Goal: Check status: Check status

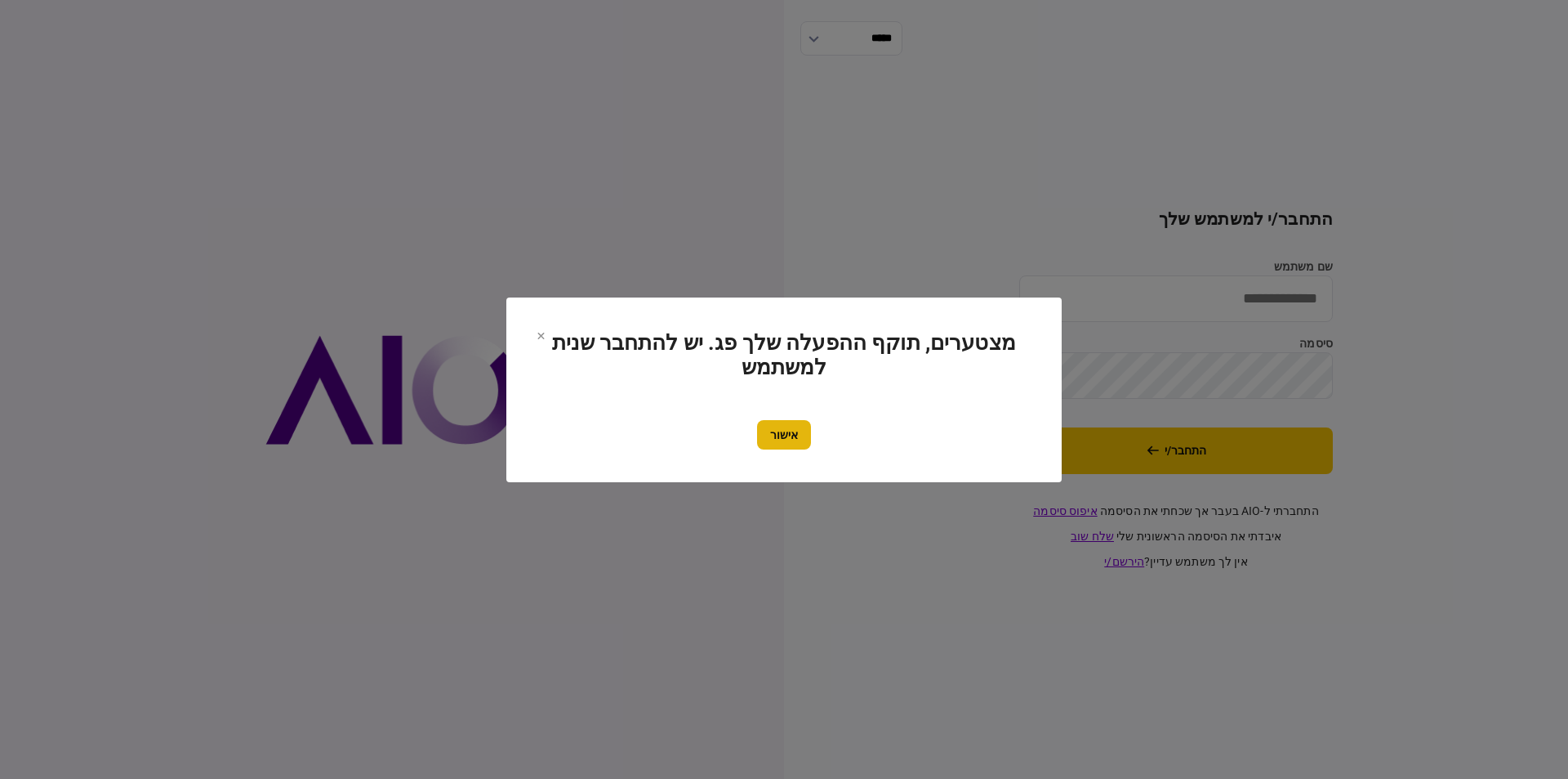
type input "*********"
click at [788, 420] on button "אישור" at bounding box center [784, 435] width 54 height 30
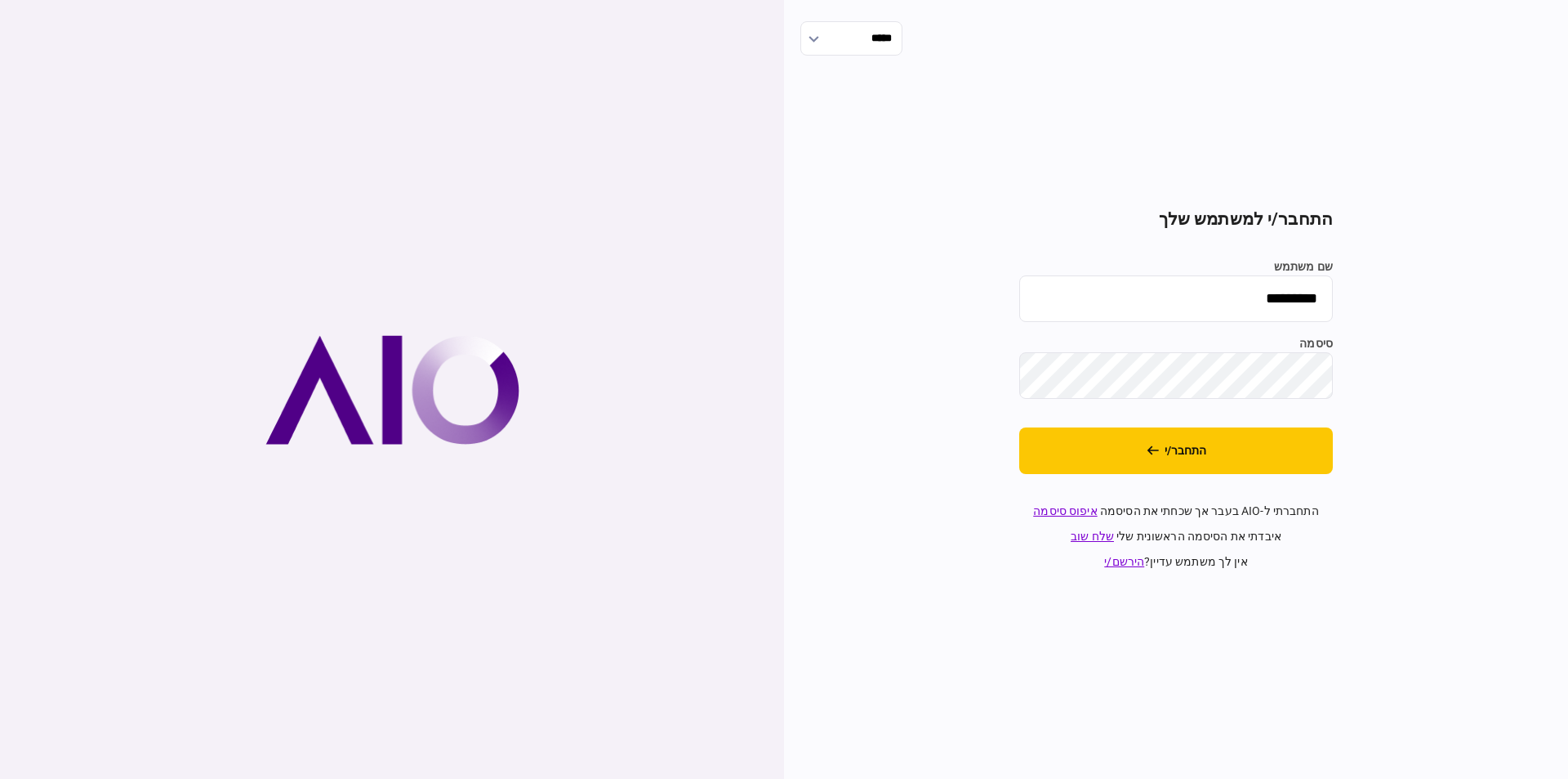
click at [1182, 456] on button "התחבר/י" at bounding box center [1176, 451] width 314 height 47
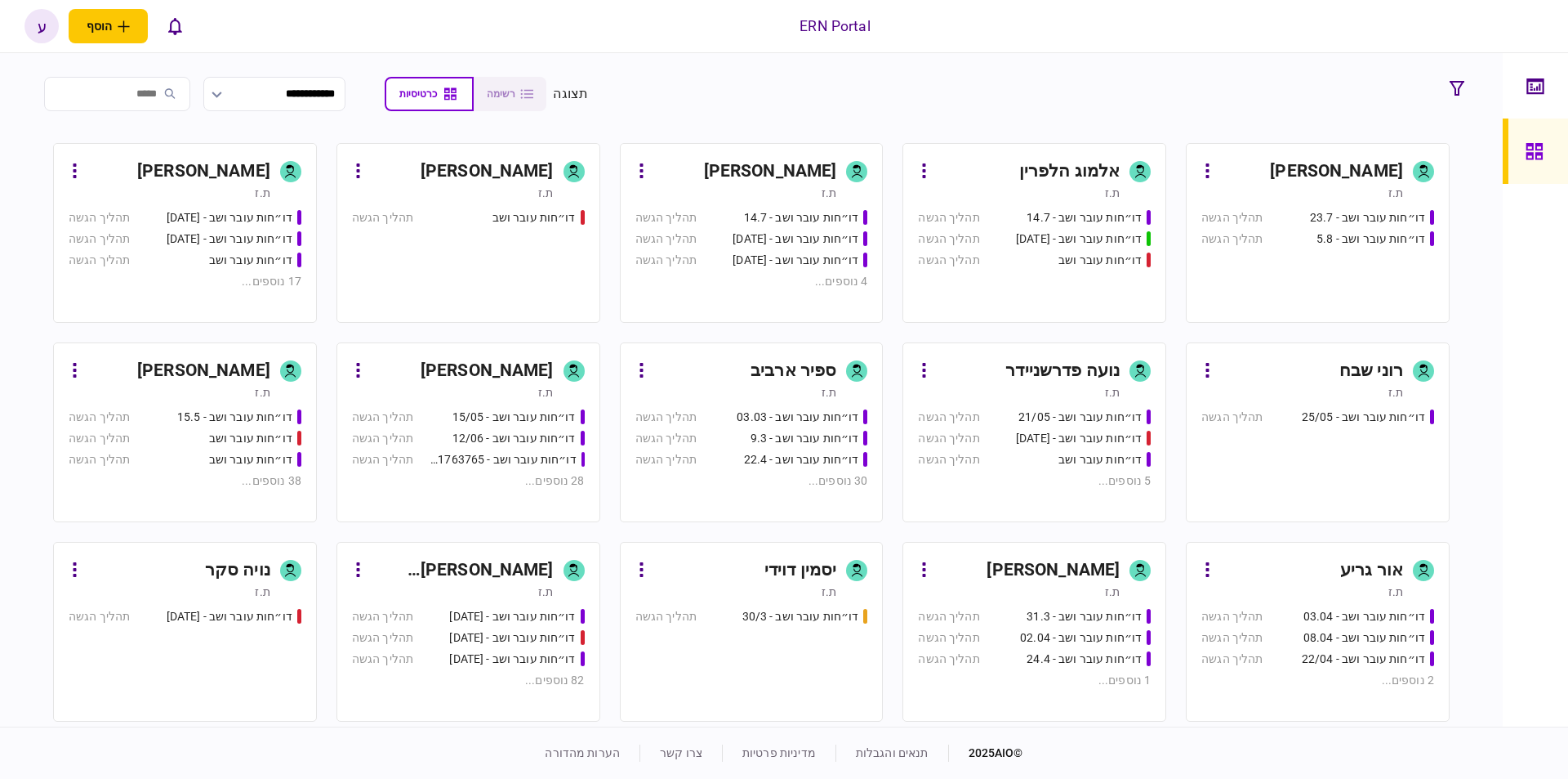
click at [157, 359] on div "[PERSON_NAME]" at bounding box center [179, 370] width 183 height 26
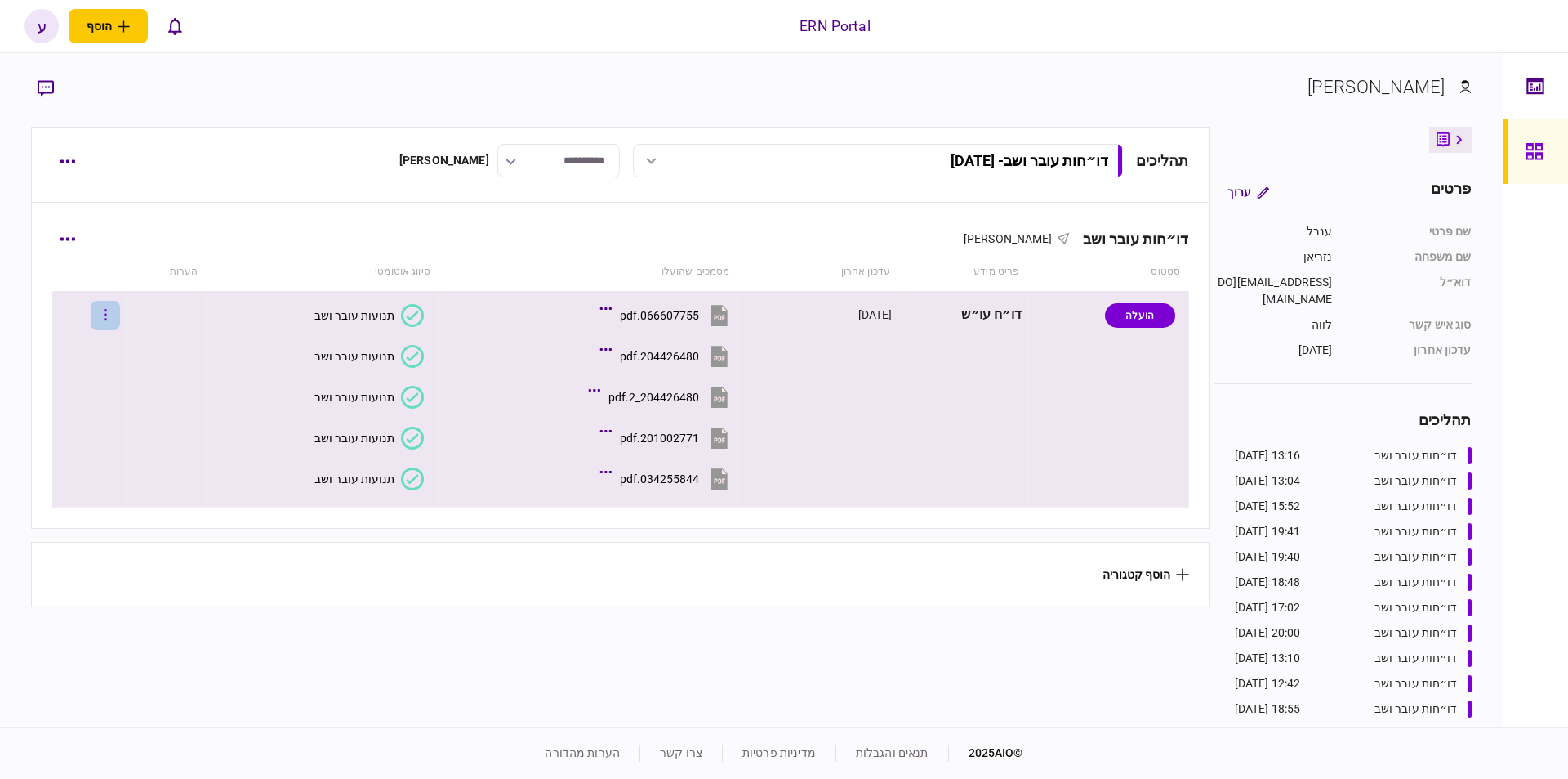
click at [115, 309] on button "button" at bounding box center [105, 315] width 30 height 30
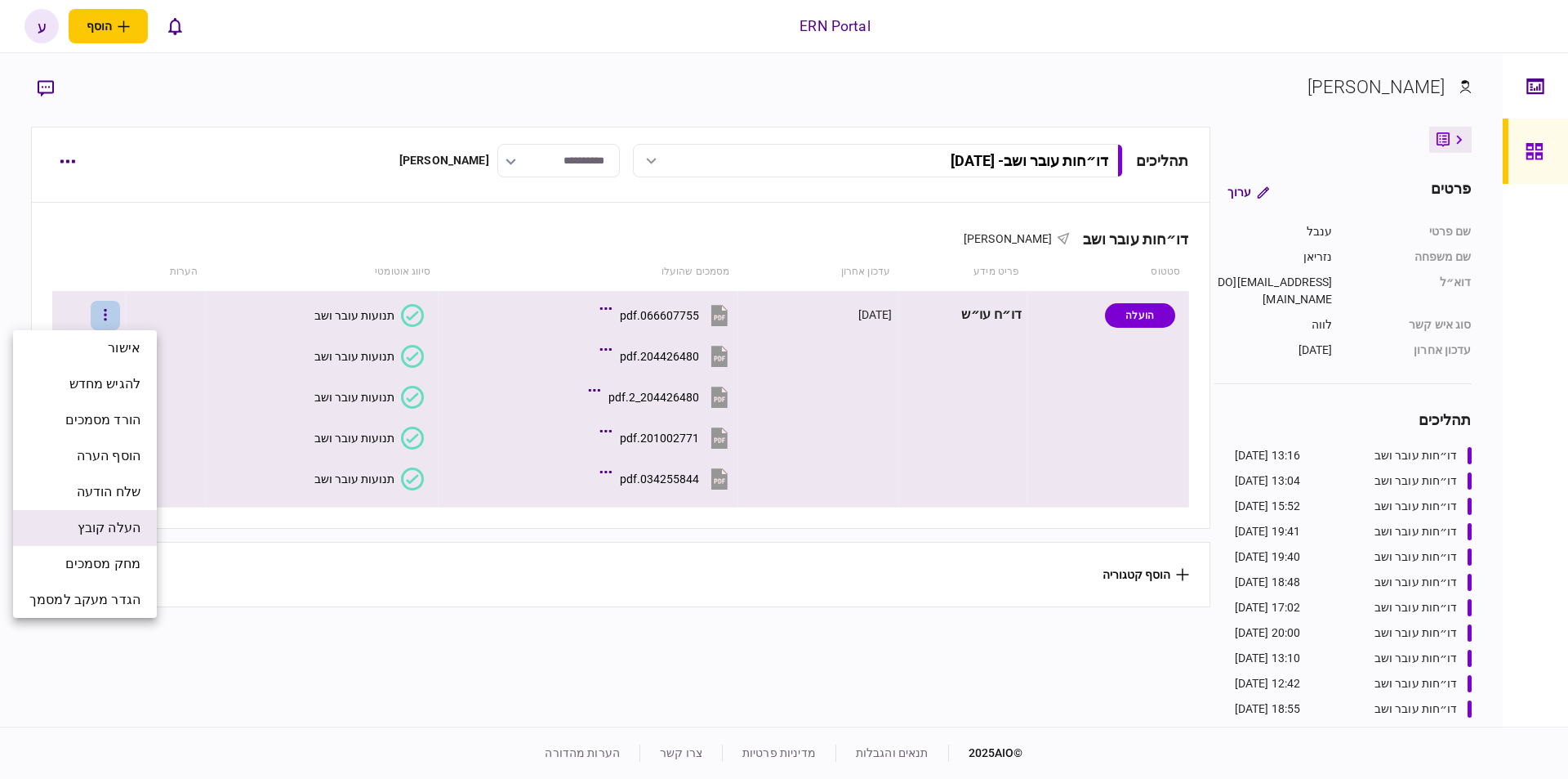
click at [134, 532] on span "העלה קובץ" at bounding box center [109, 528] width 63 height 20
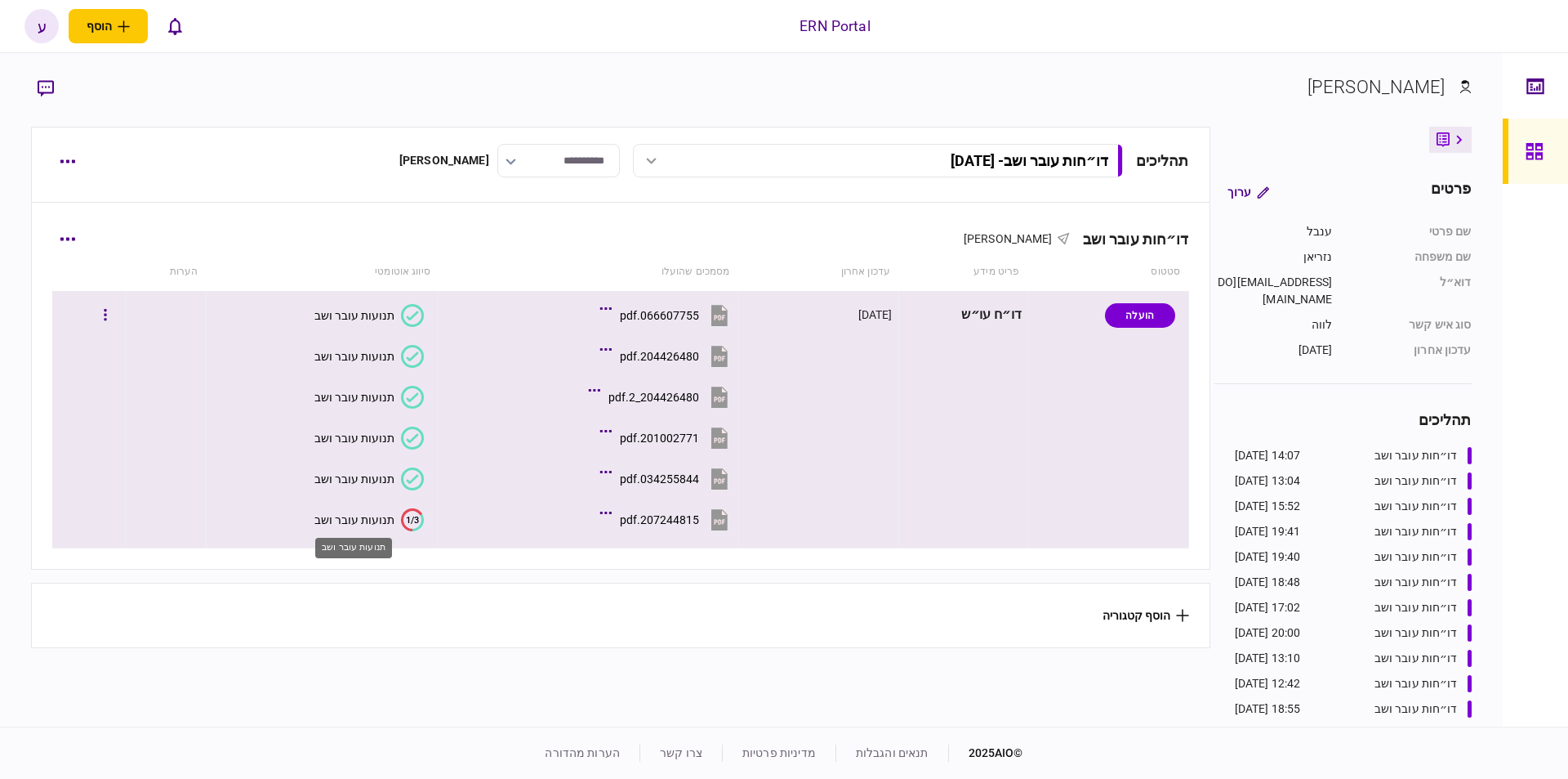
click at [366, 515] on div "תנועות עובר ושב" at bounding box center [354, 520] width 80 height 13
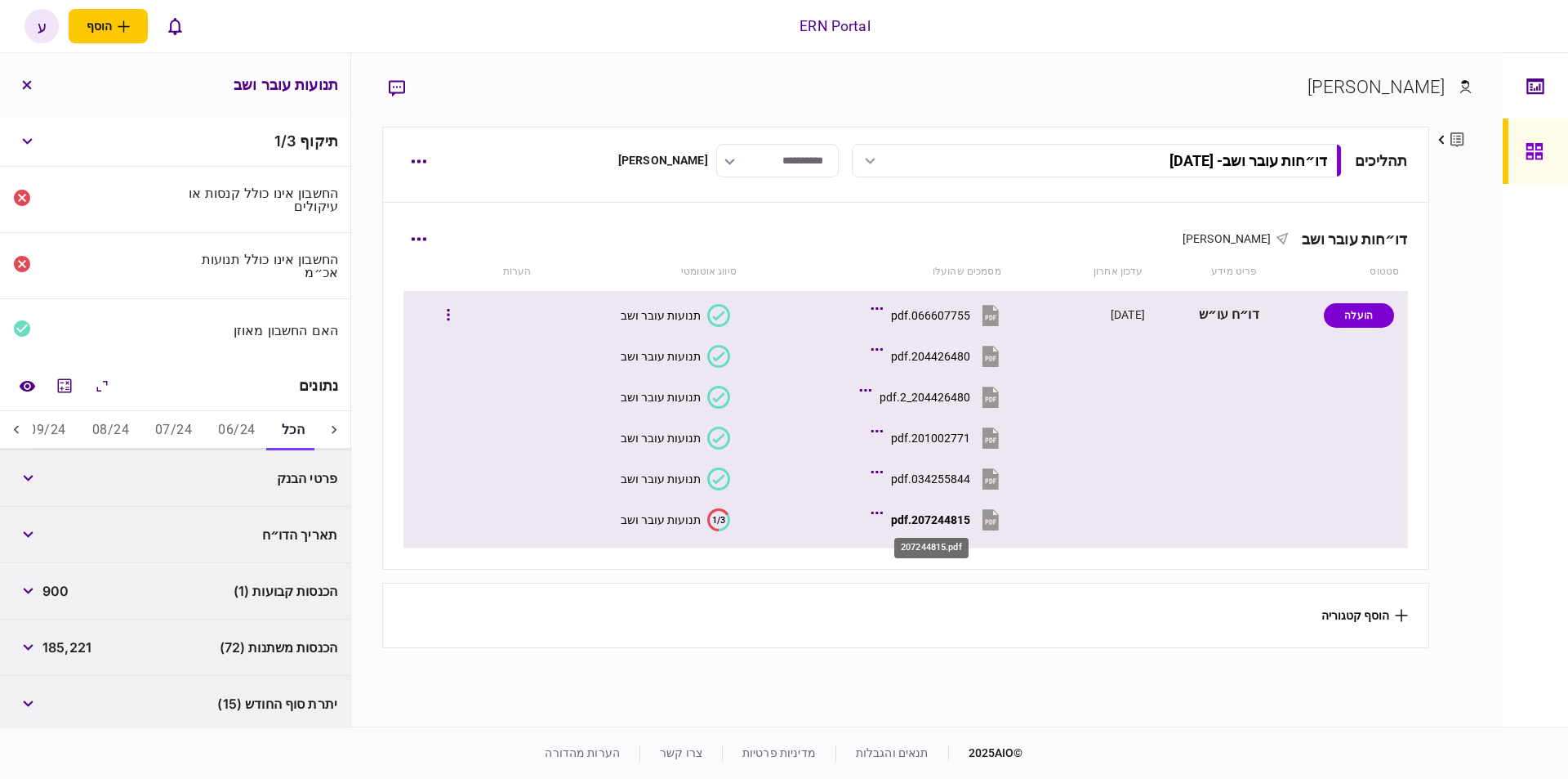
click at [925, 521] on div "207244815.pdf" at bounding box center [931, 520] width 79 height 13
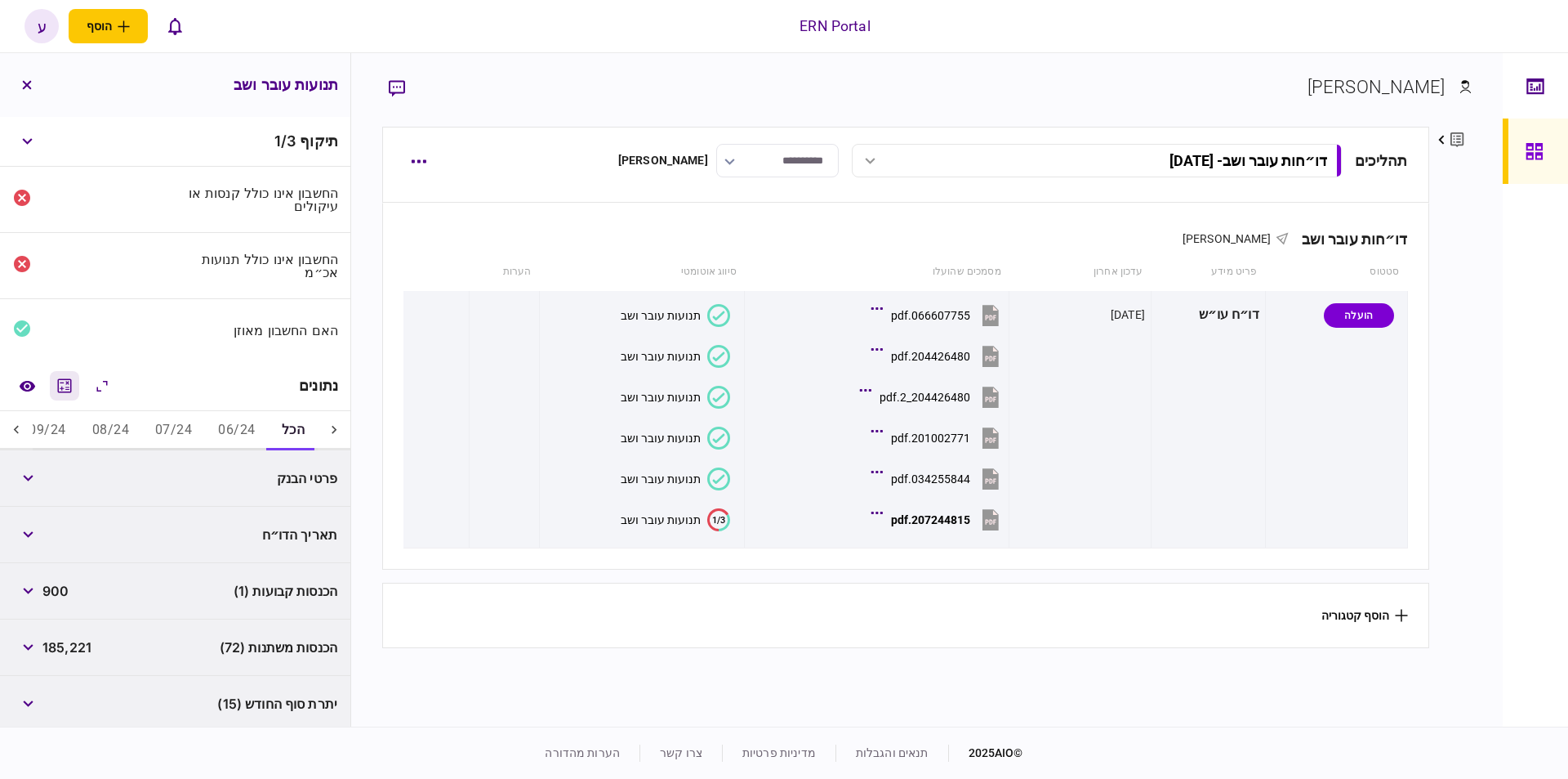
click at [59, 388] on icon "מחשבון" at bounding box center [65, 385] width 20 height 20
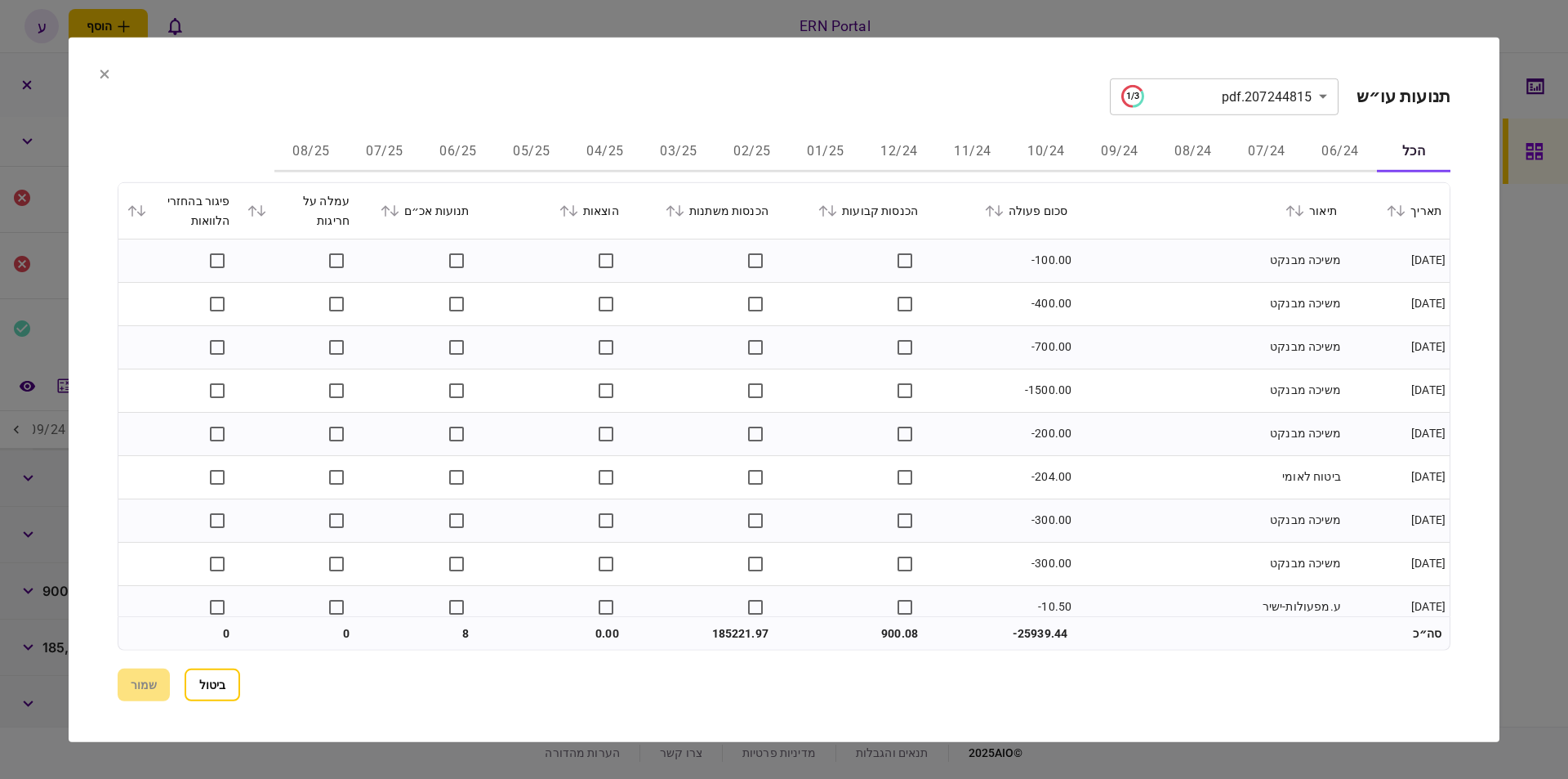
click at [454, 143] on button "06/25" at bounding box center [458, 152] width 73 height 39
click at [1004, 212] on icon at bounding box center [998, 210] width 10 height 12
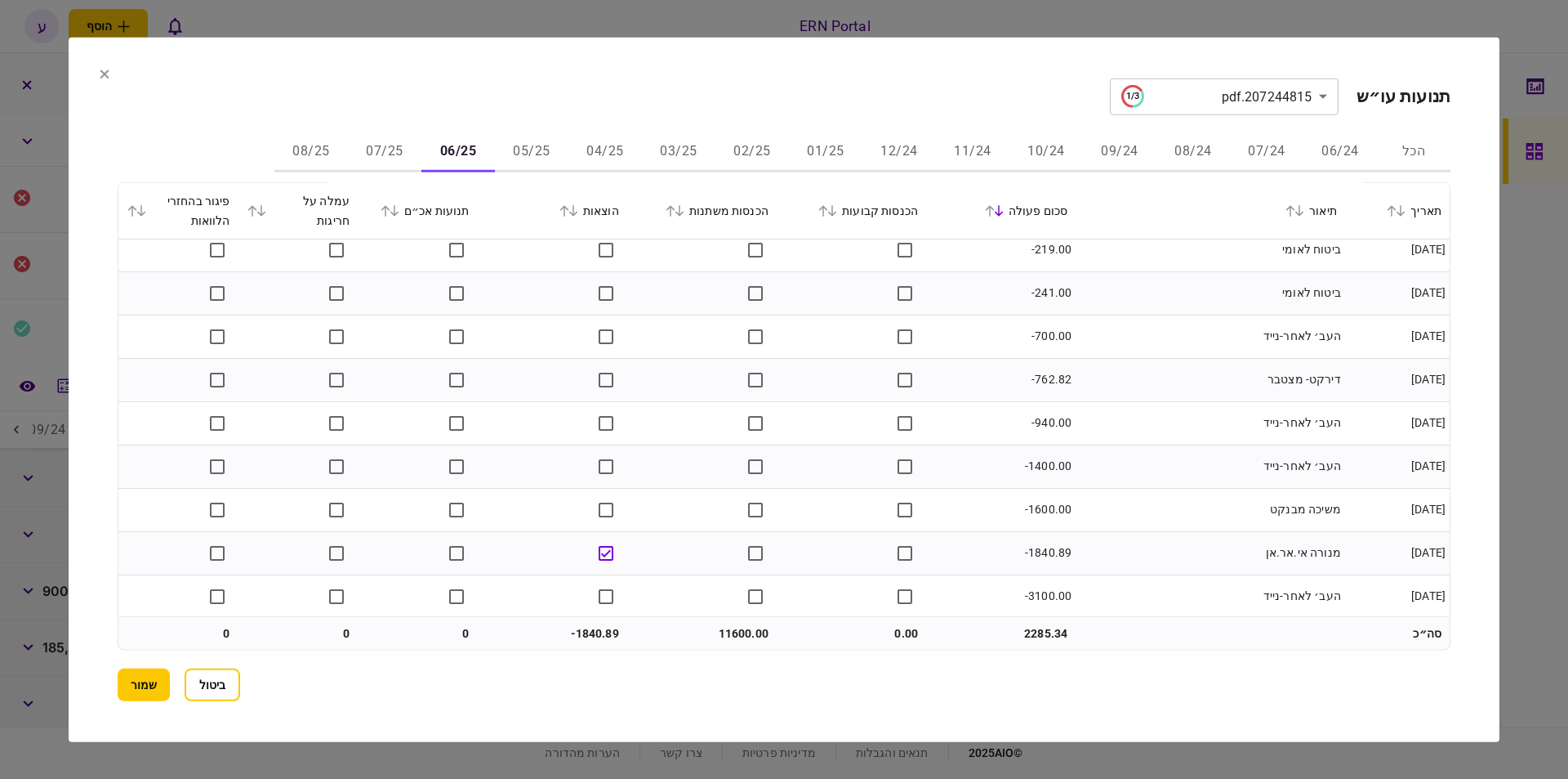
scroll to position [837, 0]
click at [395, 152] on button "07/25" at bounding box center [384, 152] width 73 height 39
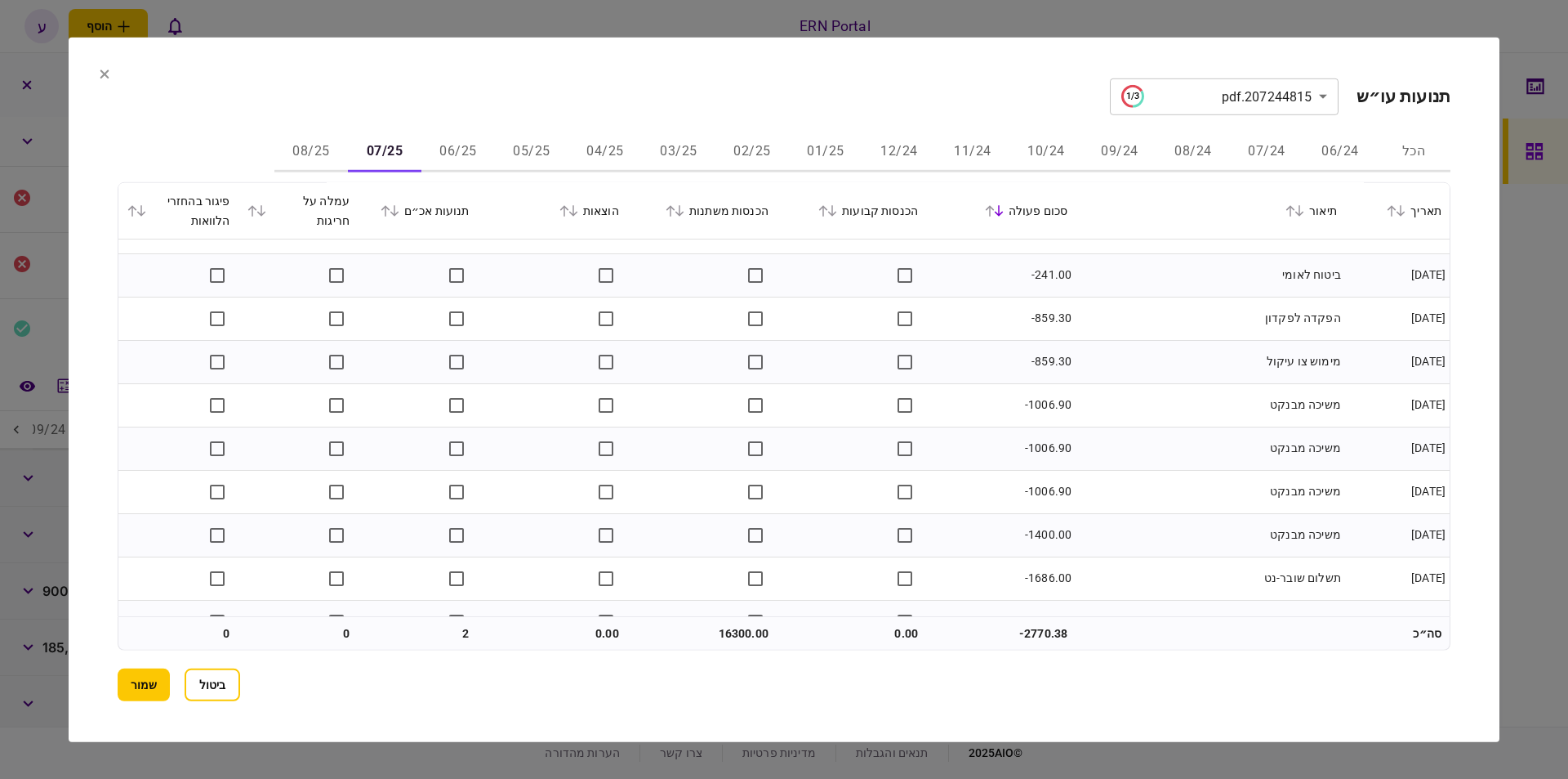
scroll to position [1184, 0]
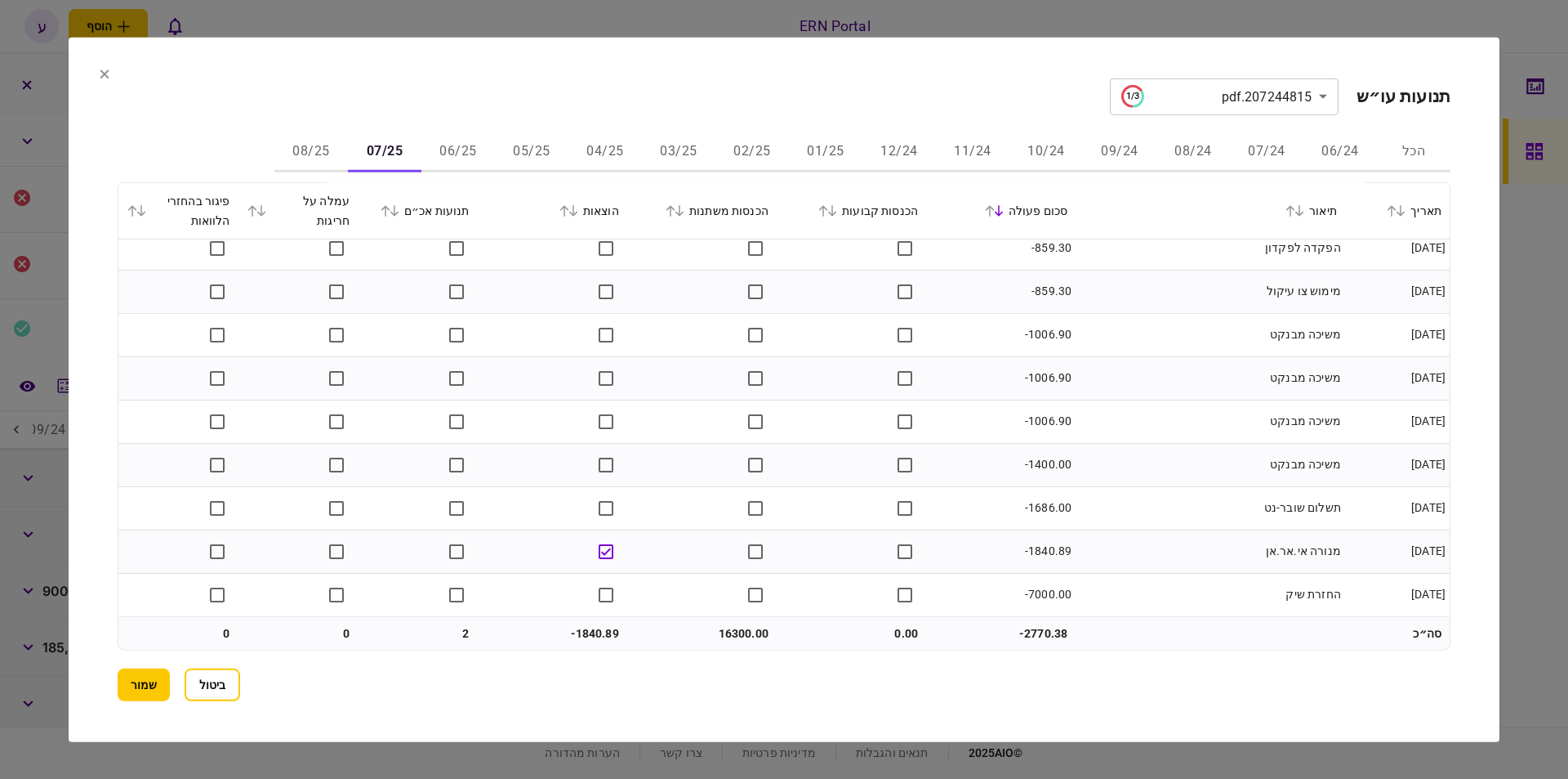
click at [327, 159] on button "08/25" at bounding box center [311, 152] width 73 height 39
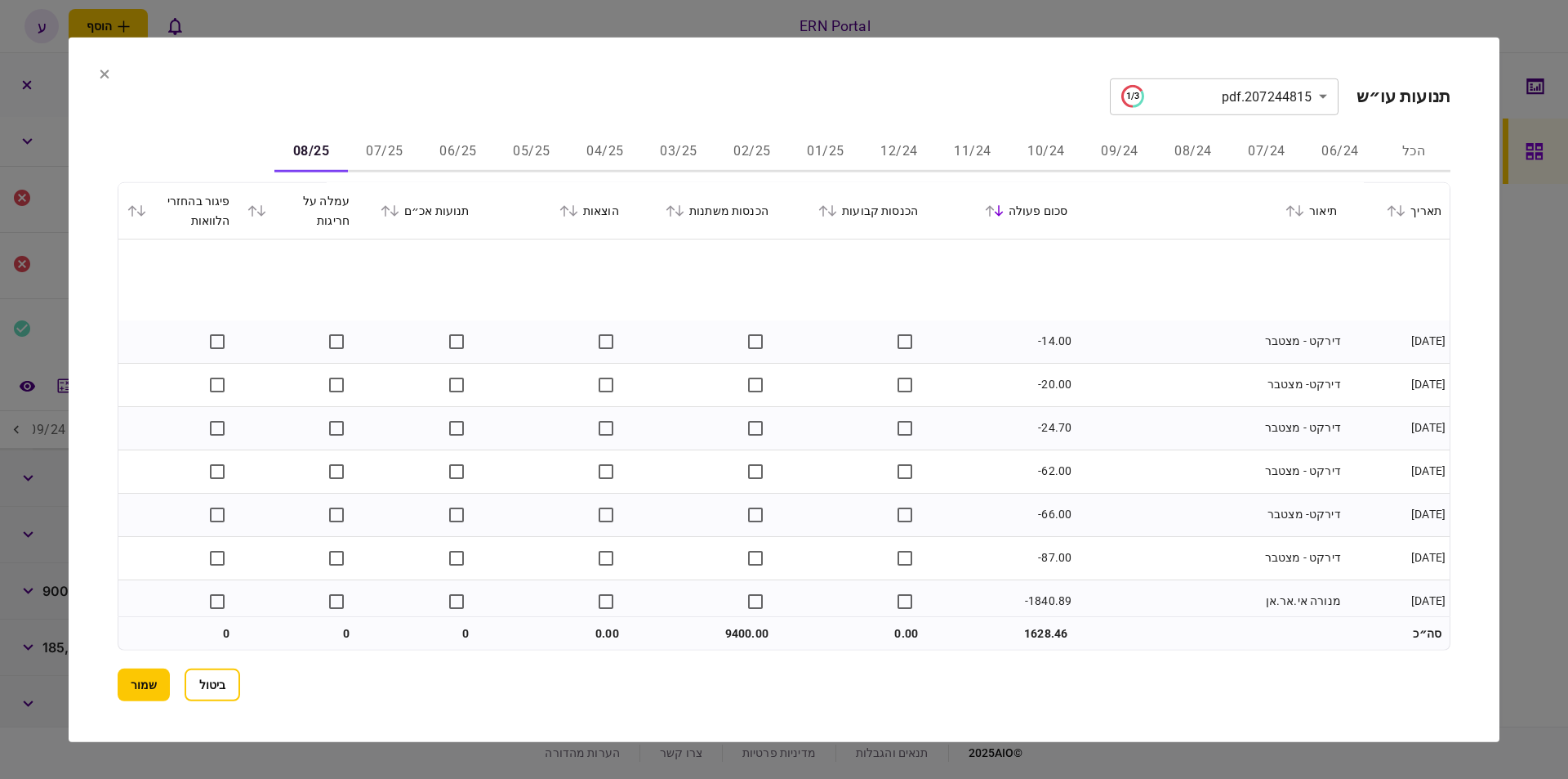
scroll to position [188, 0]
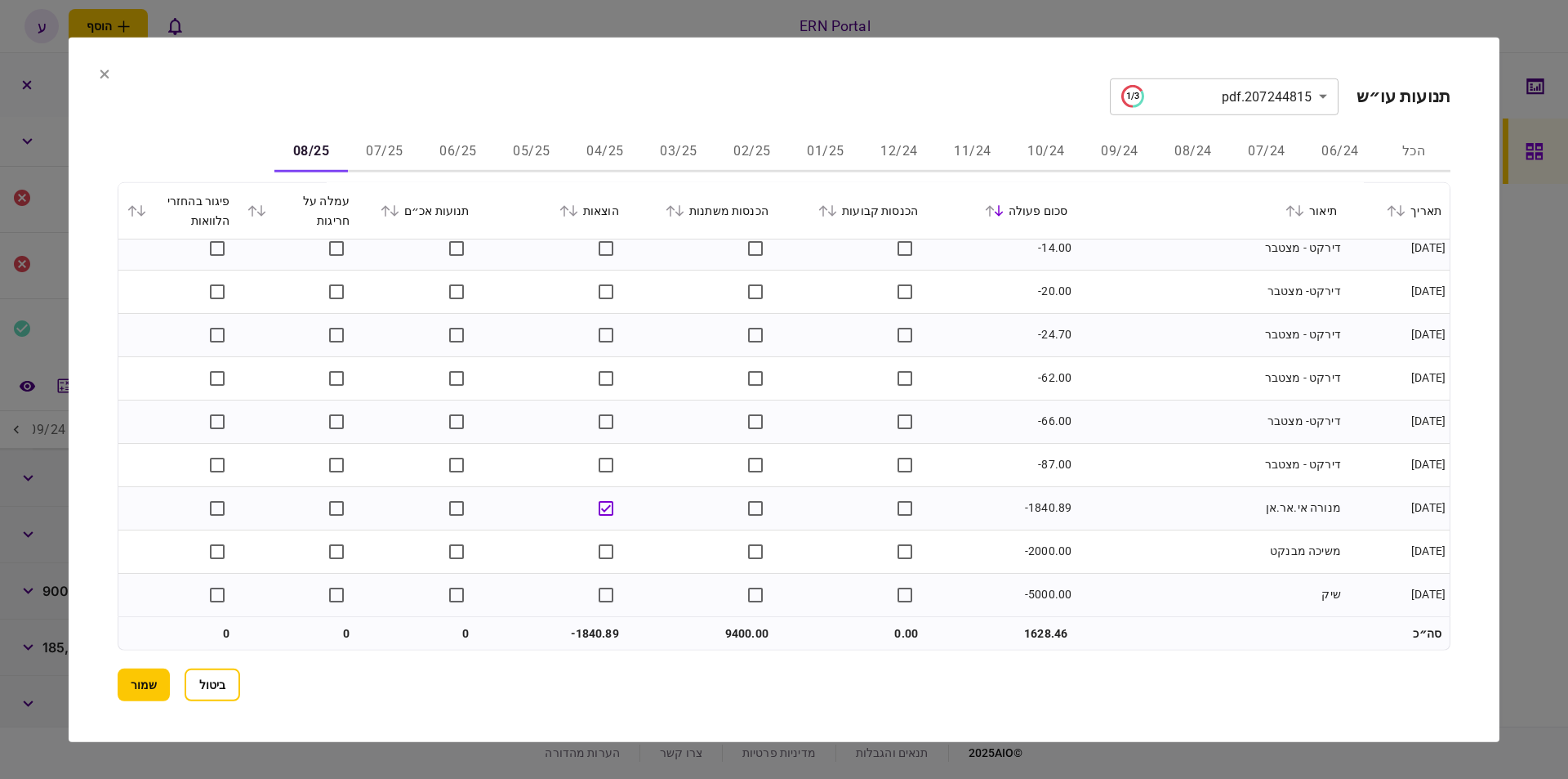
click at [138, 678] on button "שמור" at bounding box center [143, 685] width 52 height 32
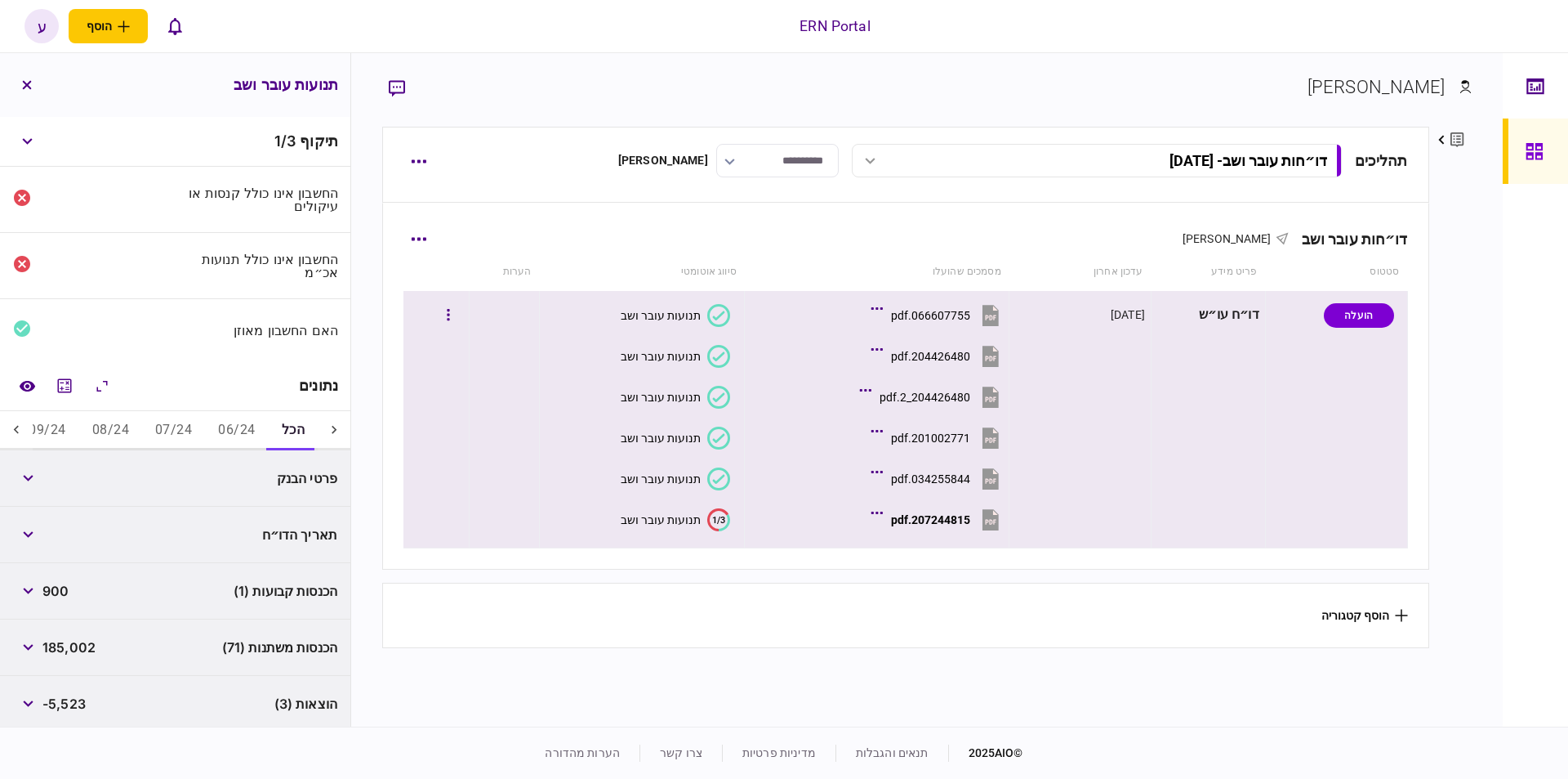
click at [926, 508] on button "207244815.pdf" at bounding box center [938, 519] width 128 height 37
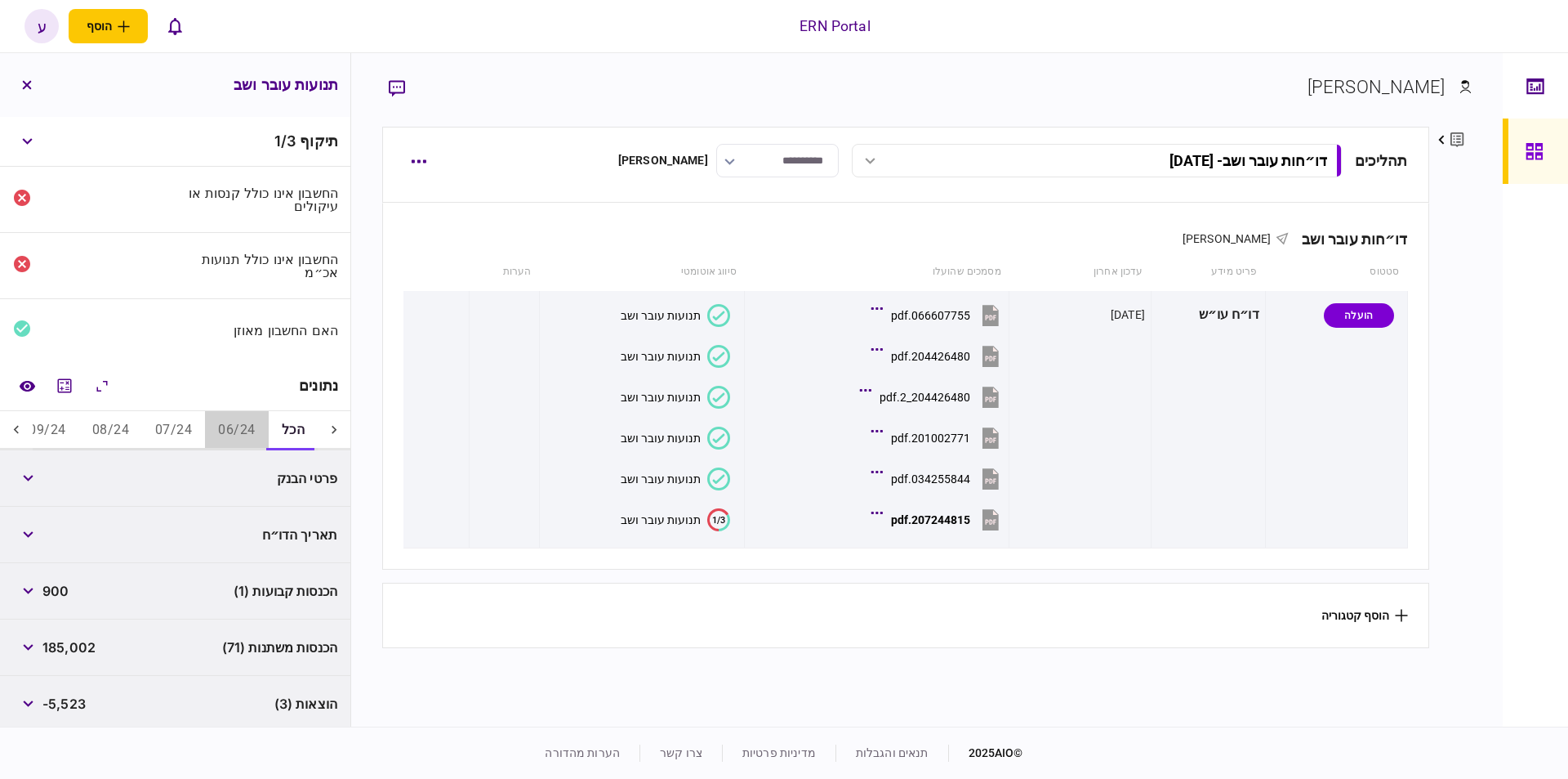
click at [230, 430] on button "06/24" at bounding box center [237, 431] width 63 height 39
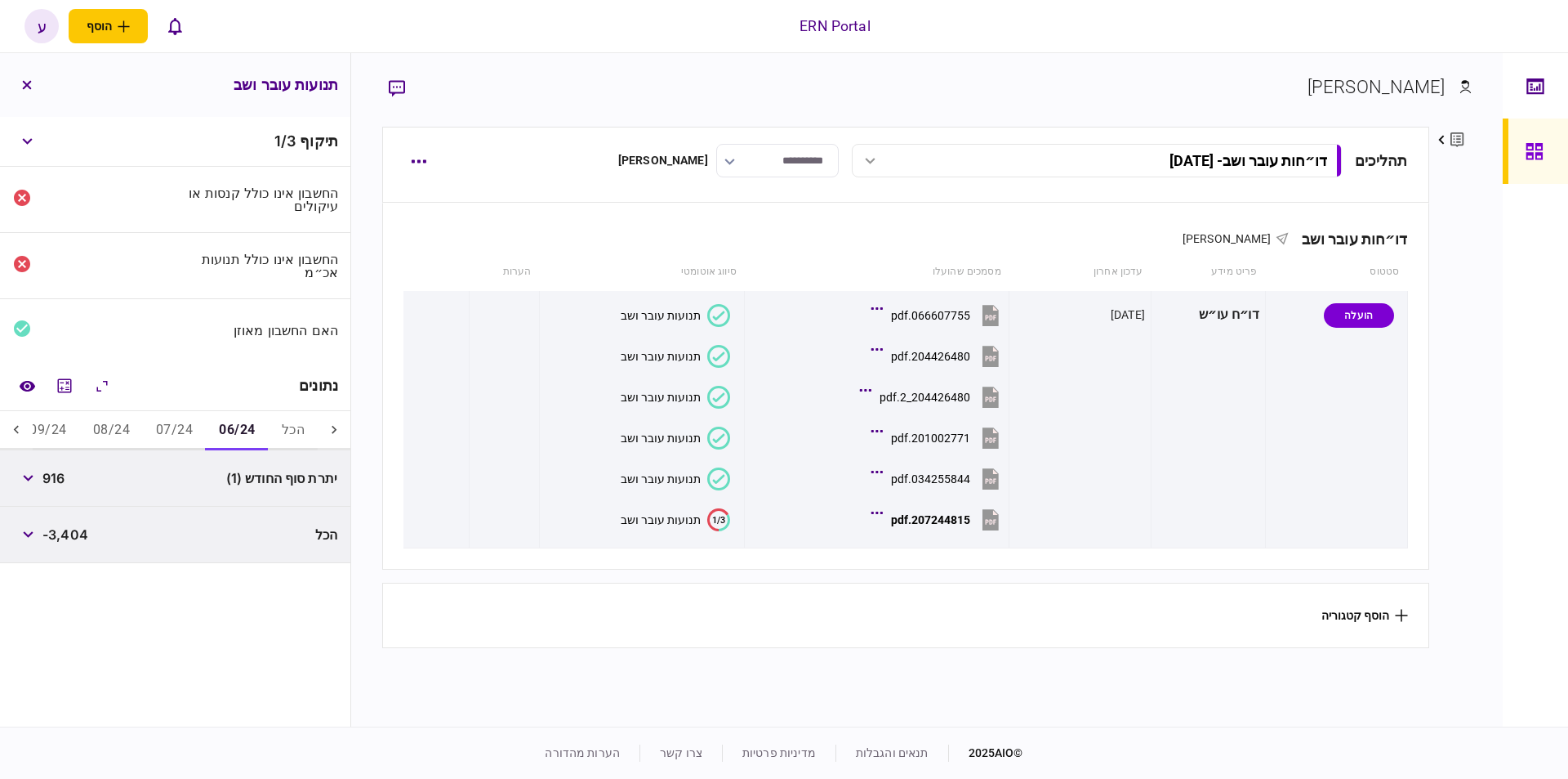
click at [14, 431] on icon at bounding box center [16, 429] width 16 height 16
click at [14, 430] on icon at bounding box center [16, 429] width 16 height 16
click at [13, 430] on icon at bounding box center [16, 429] width 16 height 16
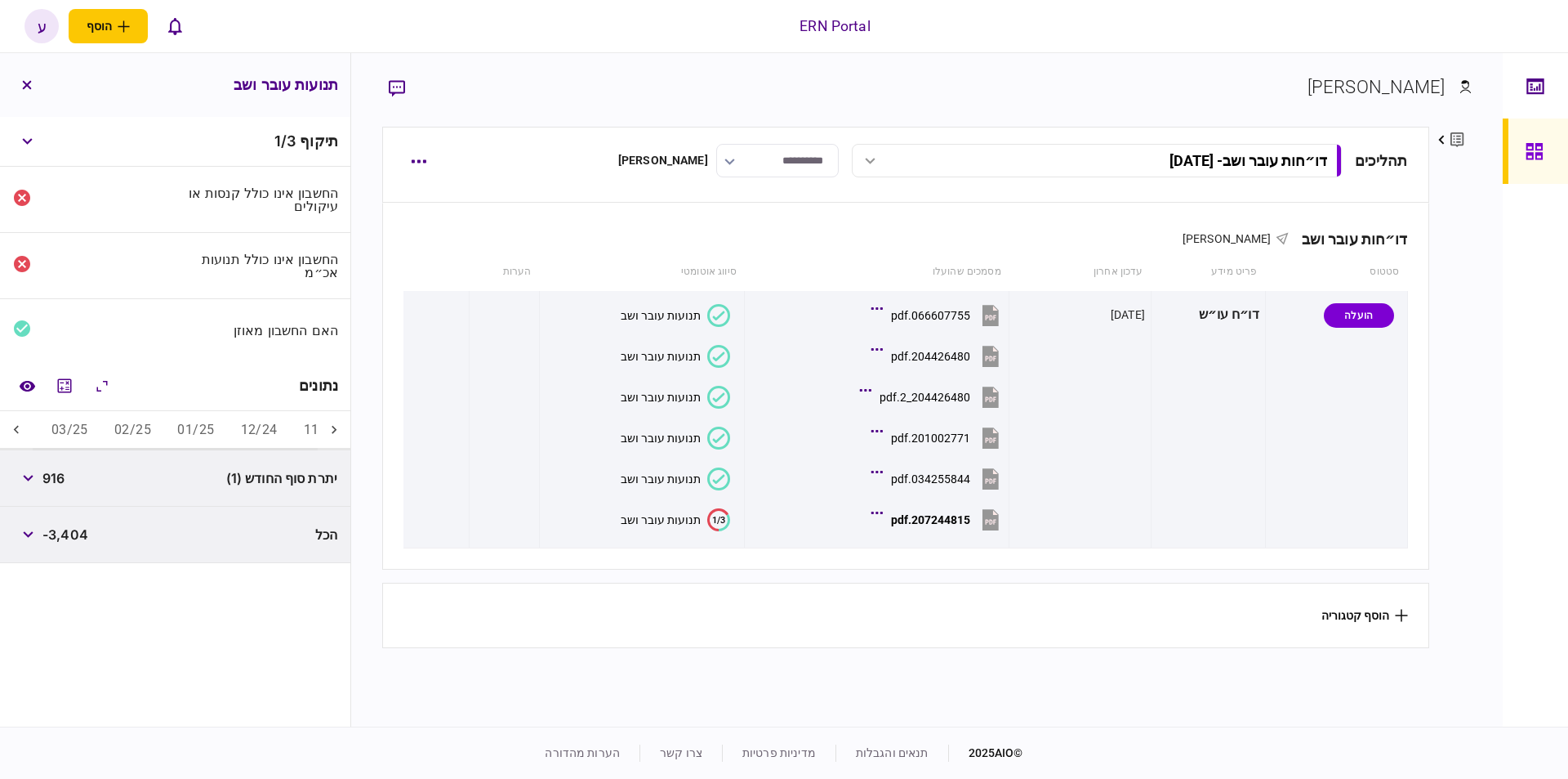
click at [13, 430] on icon at bounding box center [16, 429] width 16 height 16
click at [13, 430] on icon at bounding box center [16, 429] width 16 height 16
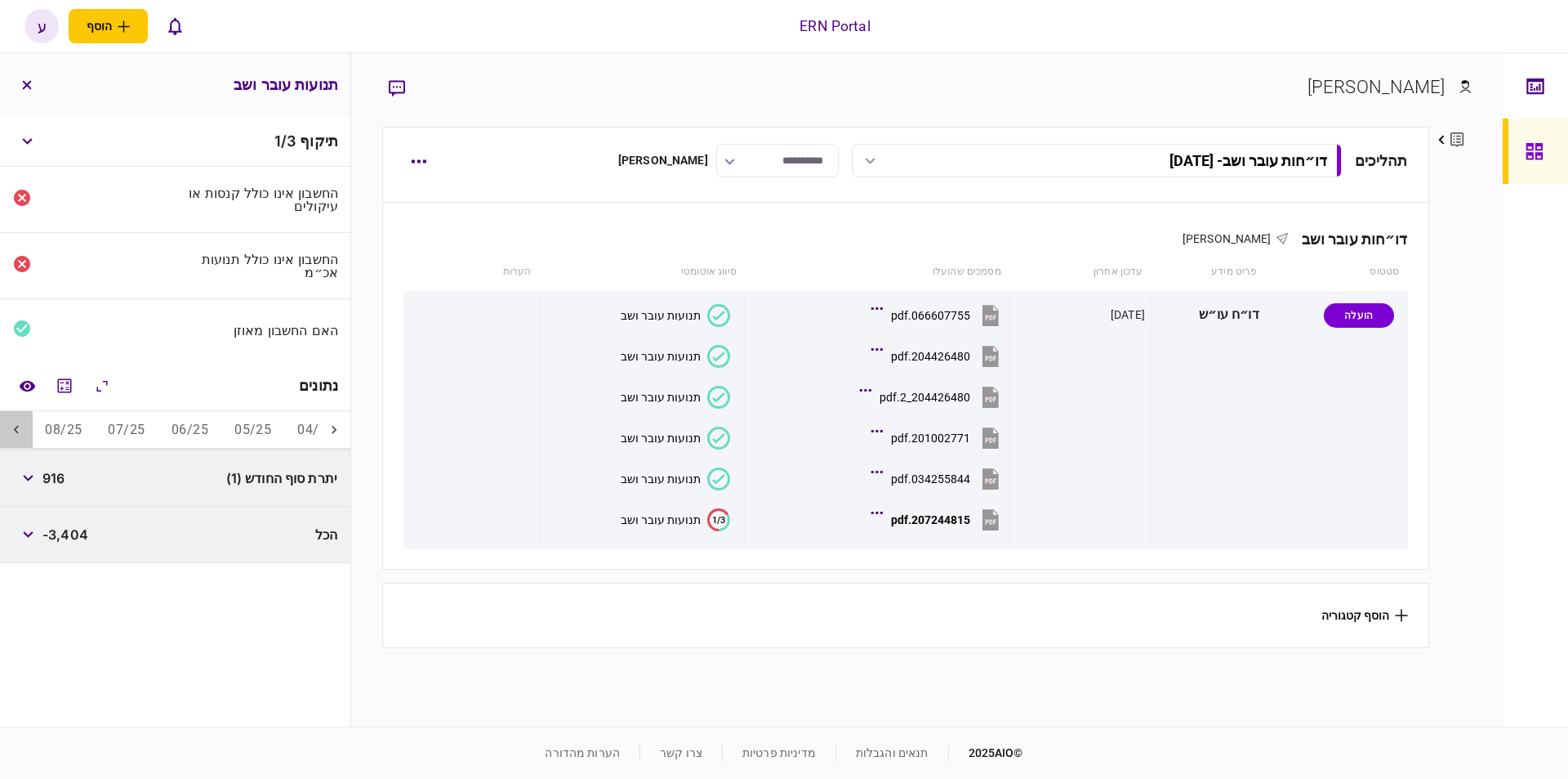
click at [13, 430] on icon at bounding box center [16, 429] width 16 height 16
click at [208, 430] on button "06/25" at bounding box center [190, 431] width 63 height 39
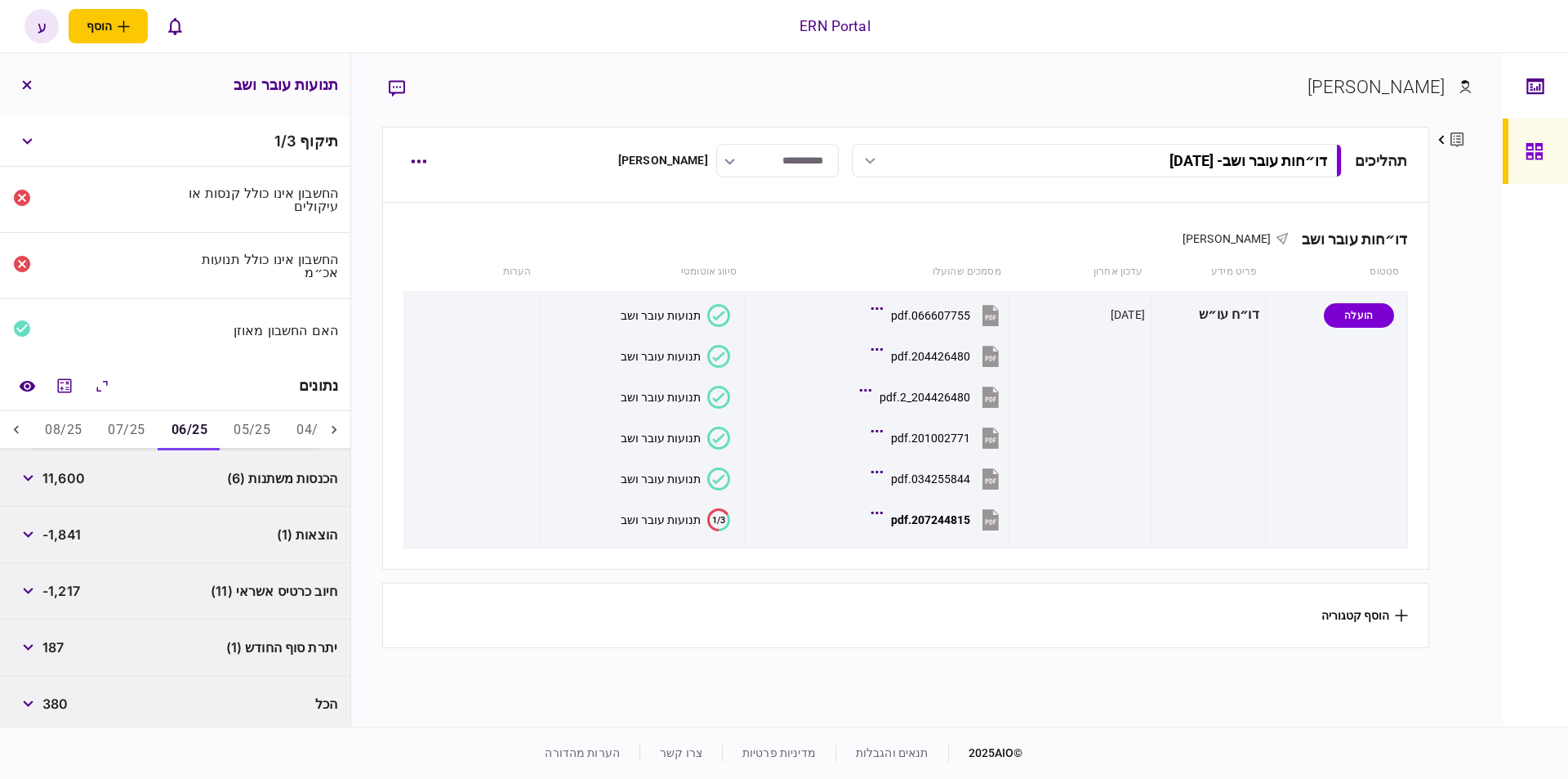
click at [71, 481] on span "11,600" at bounding box center [63, 478] width 42 height 20
copy span "11,600"
click at [125, 426] on button "07/25" at bounding box center [126, 431] width 63 height 39
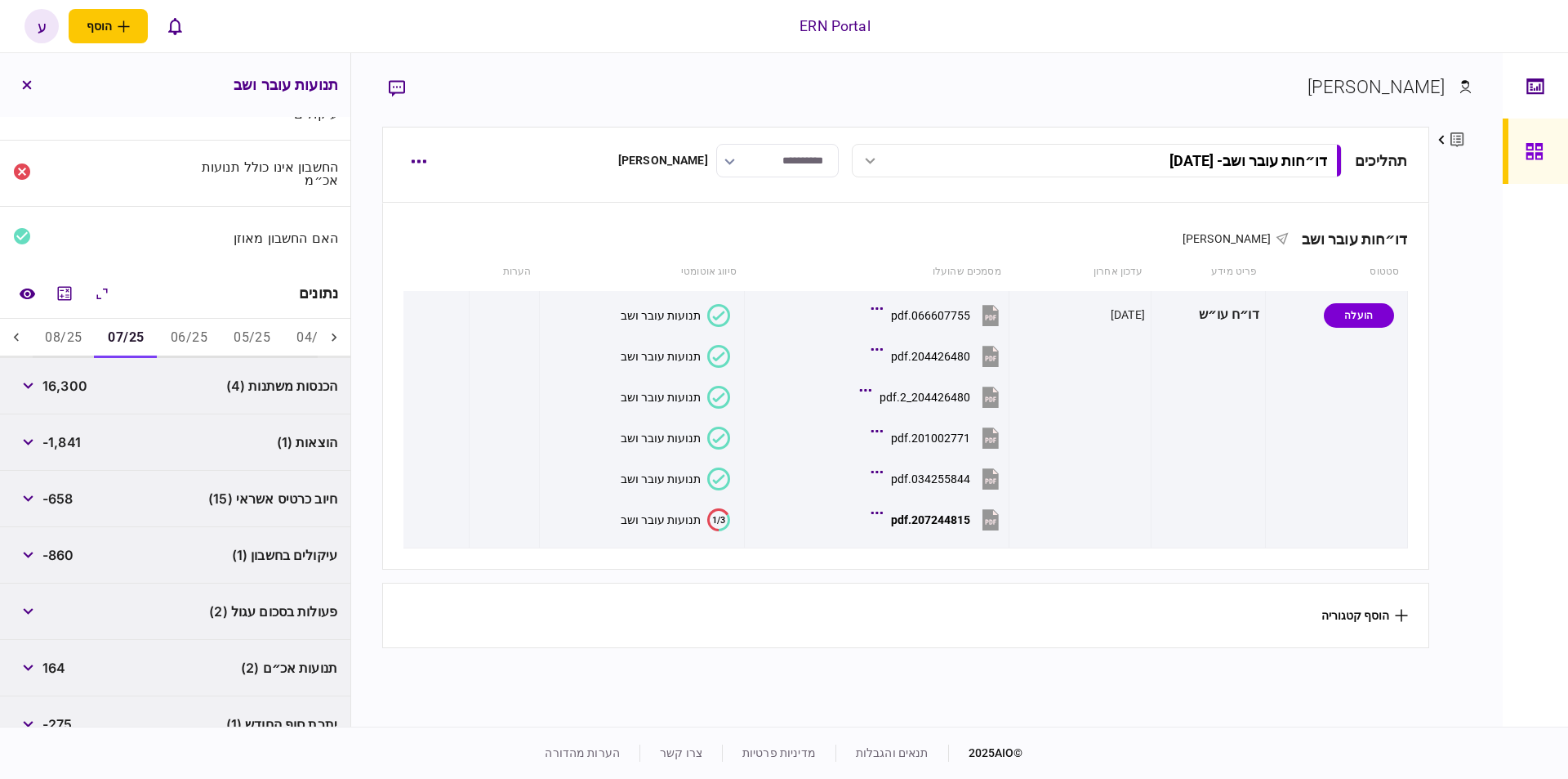
scroll to position [171, 0]
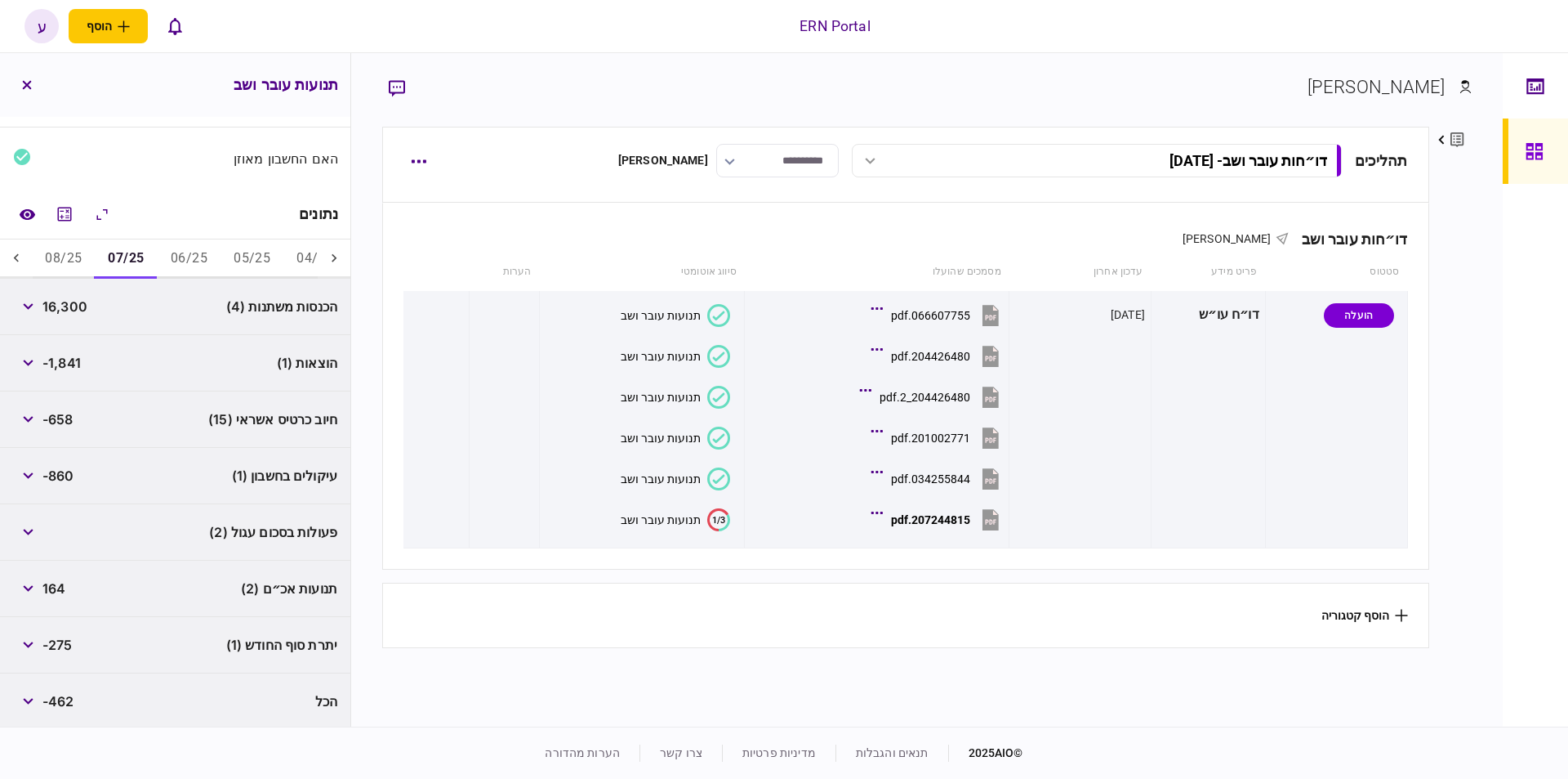
click at [57, 252] on button "08/25" at bounding box center [64, 259] width 63 height 39
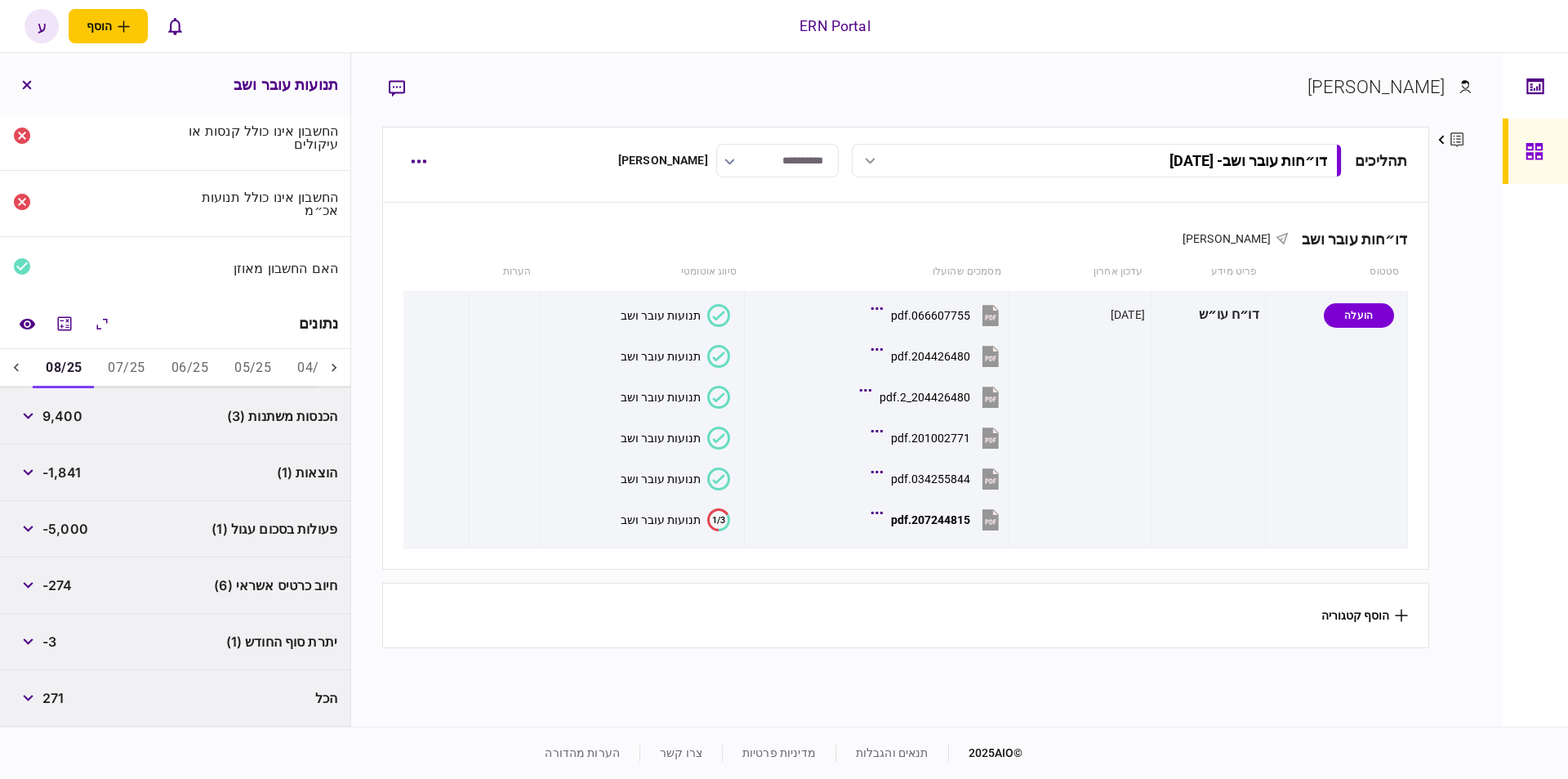
scroll to position [59, 0]
drag, startPoint x: 285, startPoint y: 529, endPoint x: 206, endPoint y: 531, distance: 79.0
click at [206, 531] on div "פעולות בסכום עגול (1) -5,000" at bounding box center [175, 532] width 350 height 56
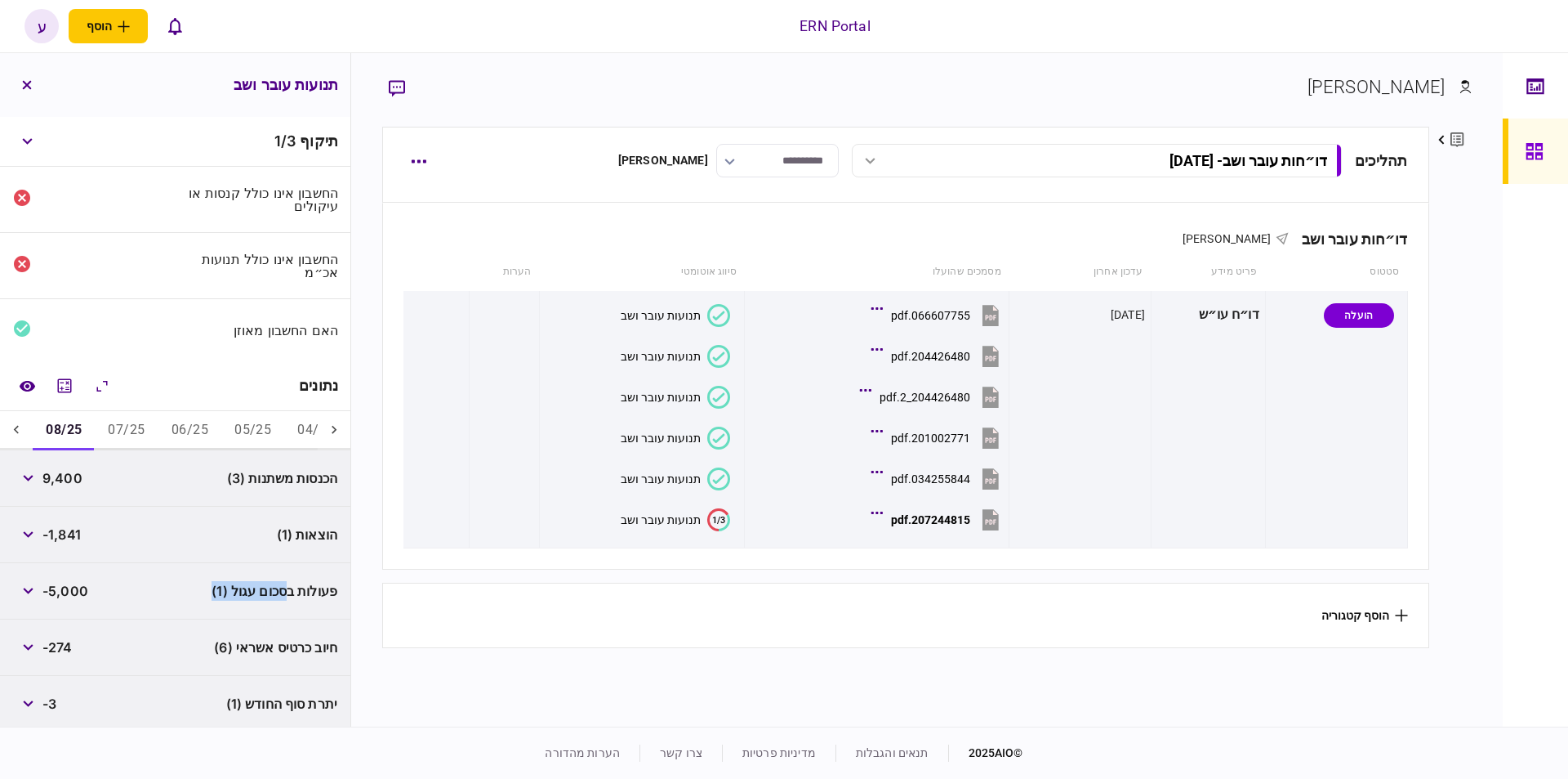
click at [70, 551] on div "הוצאות (1) -1,841" at bounding box center [175, 534] width 350 height 56
click at [40, 536] on button "button" at bounding box center [28, 534] width 30 height 30
